Goal: Navigation & Orientation: Find specific page/section

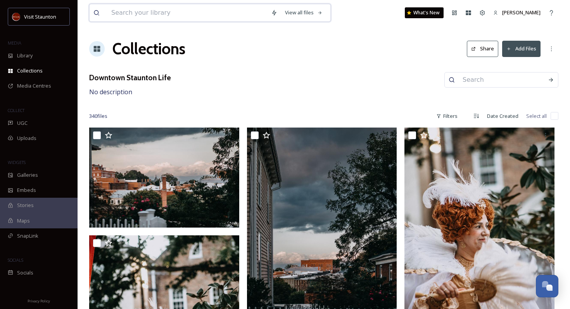
click at [240, 12] on input at bounding box center [187, 12] width 160 height 17
type input "fall"
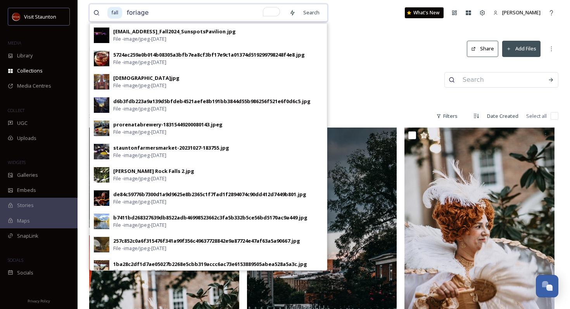
type input "foriage"
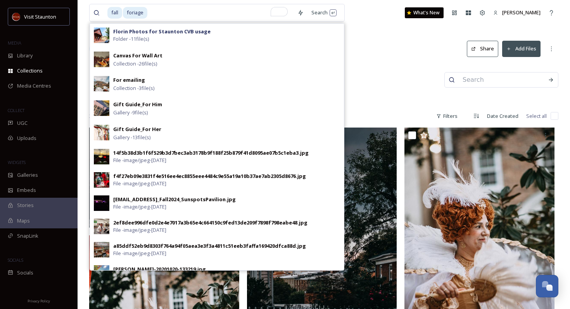
click at [374, 72] on div "Downtown Staunton Life No description" at bounding box center [323, 84] width 469 height 25
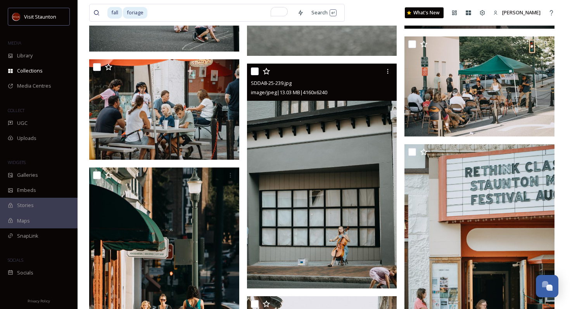
scroll to position [2356, 0]
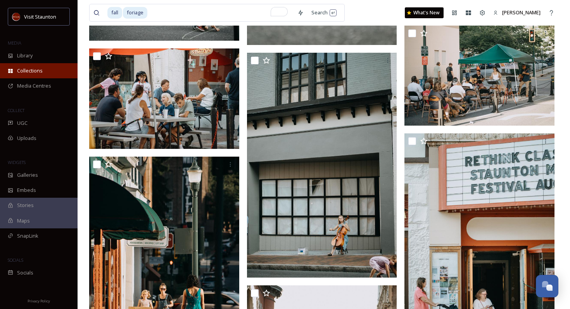
click at [35, 73] on span "Collections" at bounding box center [30, 70] width 26 height 7
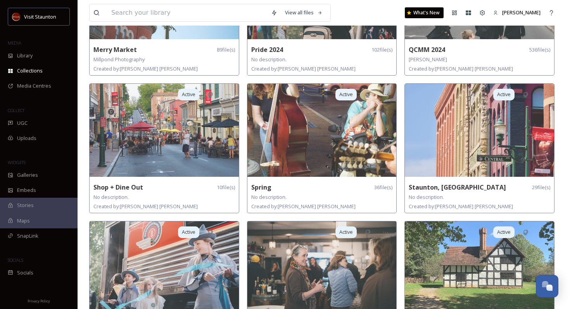
scroll to position [455, 0]
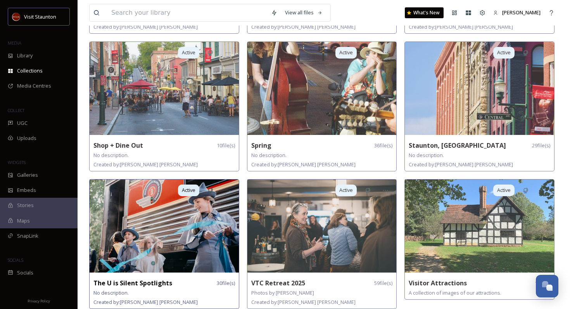
click at [221, 223] on img at bounding box center [164, 225] width 149 height 93
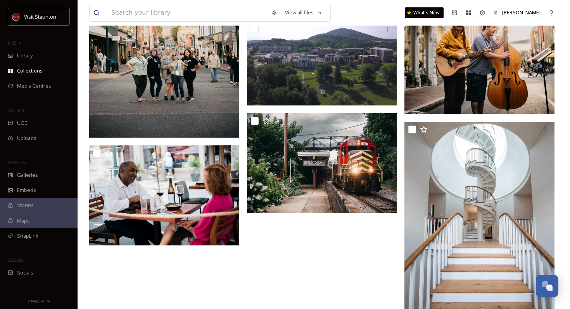
scroll to position [1365, 0]
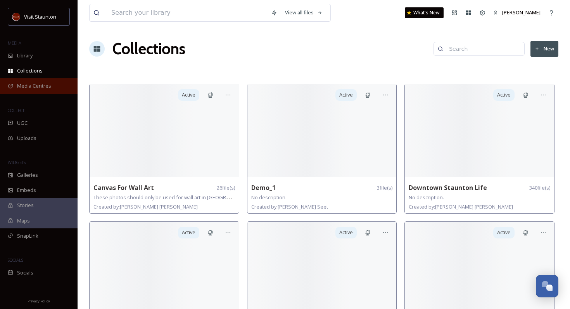
click at [46, 90] on div "Media Centres" at bounding box center [39, 85] width 78 height 15
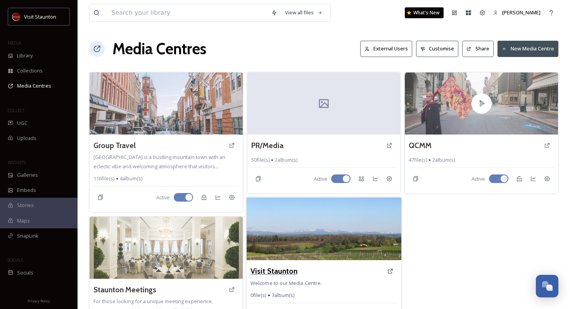
click at [288, 271] on h3 "Visit Staunton" at bounding box center [273, 271] width 47 height 11
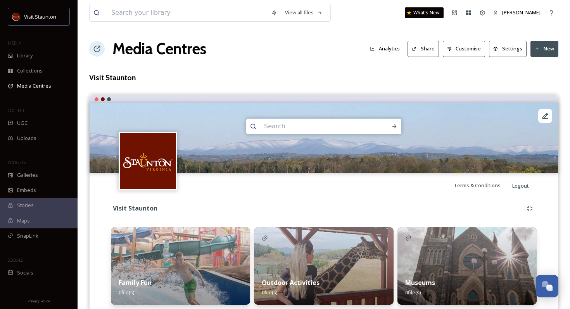
scroll to position [27, 0]
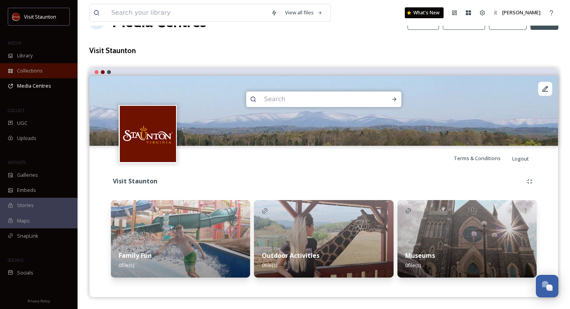
click at [47, 69] on div "Collections" at bounding box center [39, 70] width 78 height 15
